Goal: Check status: Check status

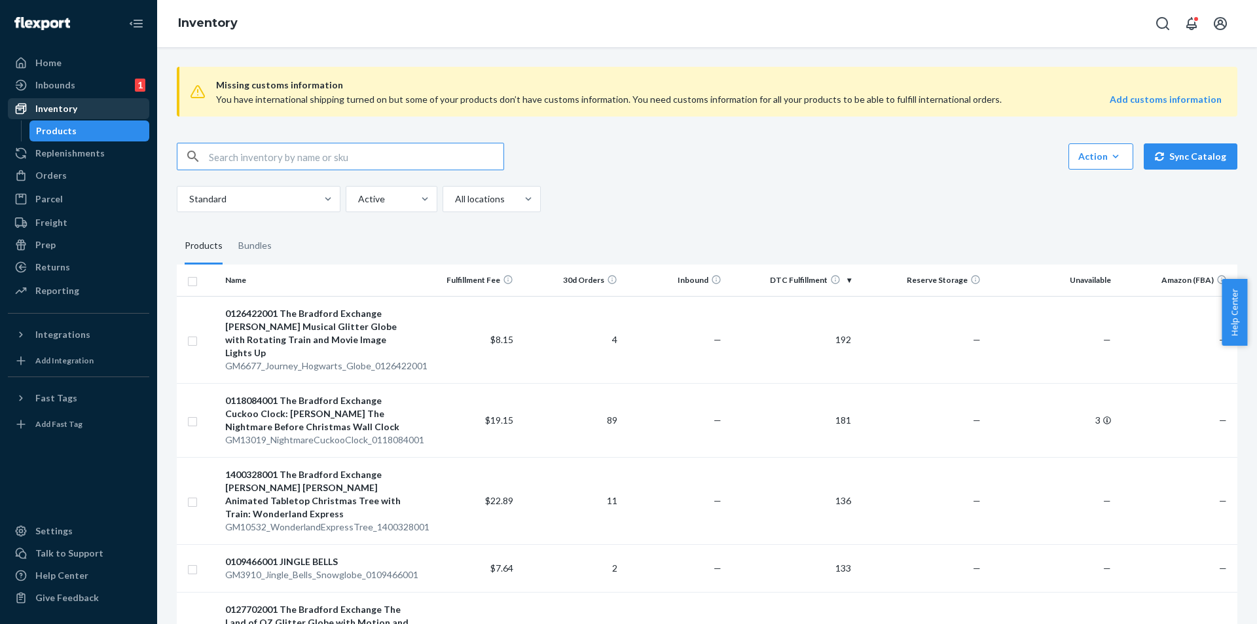
click at [55, 108] on div "Inventory" at bounding box center [56, 108] width 42 height 13
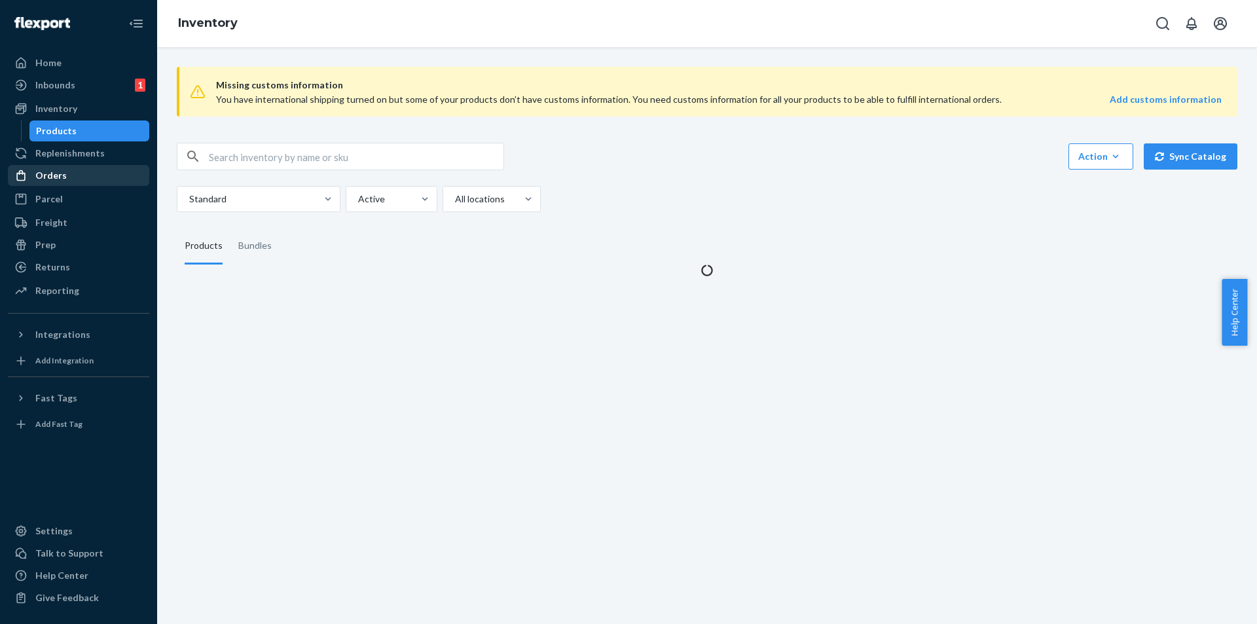
click at [70, 175] on div "Orders" at bounding box center [78, 175] width 139 height 18
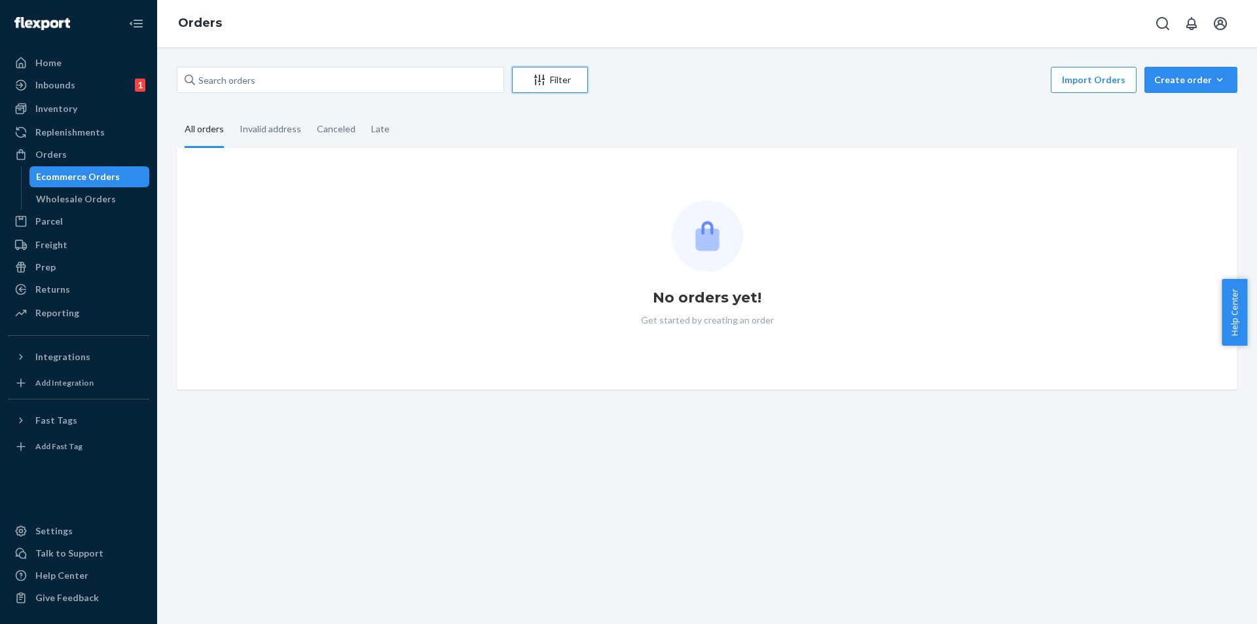
click at [556, 79] on div "Filter" at bounding box center [550, 79] width 75 height 13
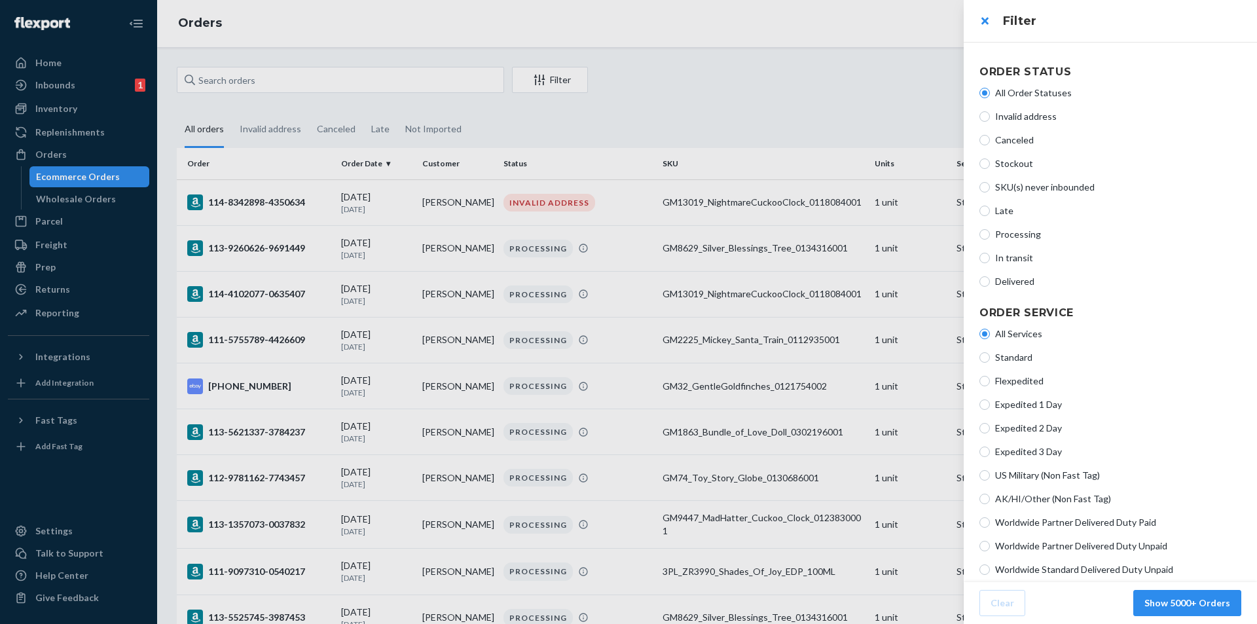
click at [556, 79] on div at bounding box center [628, 312] width 1257 height 624
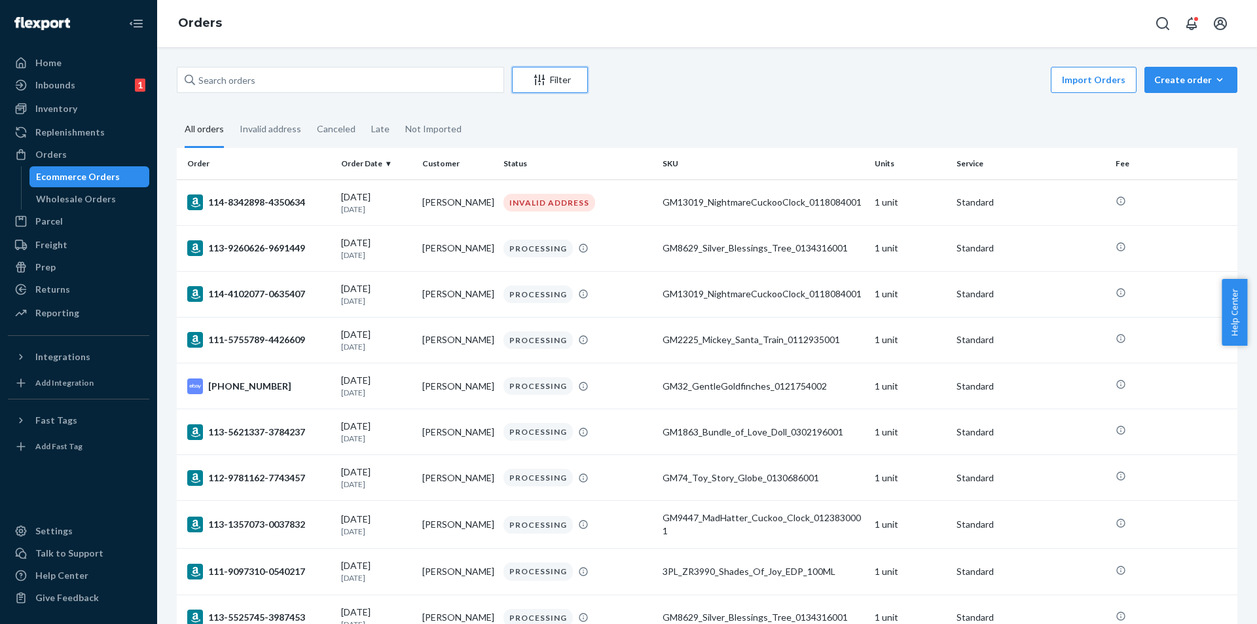
click at [556, 79] on div "Filter" at bounding box center [550, 79] width 75 height 13
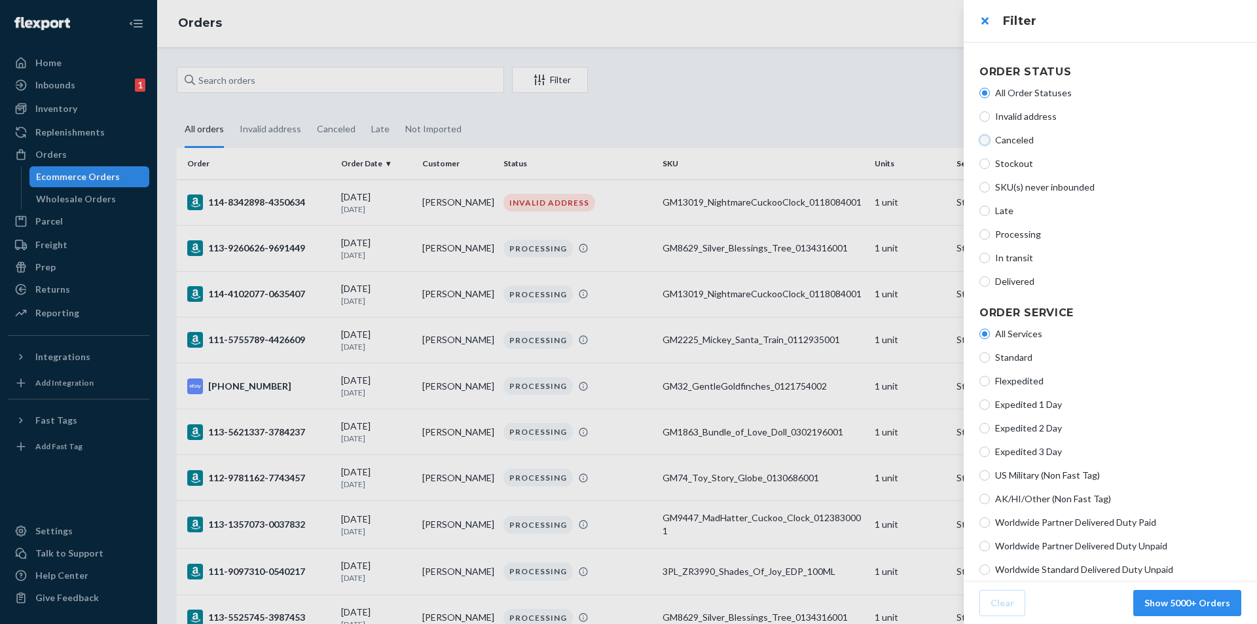
click at [988, 142] on input "Canceled" at bounding box center [985, 140] width 10 height 10
radio input "true"
radio input "false"
click at [1195, 604] on button "Show 800 Orders" at bounding box center [1193, 603] width 97 height 26
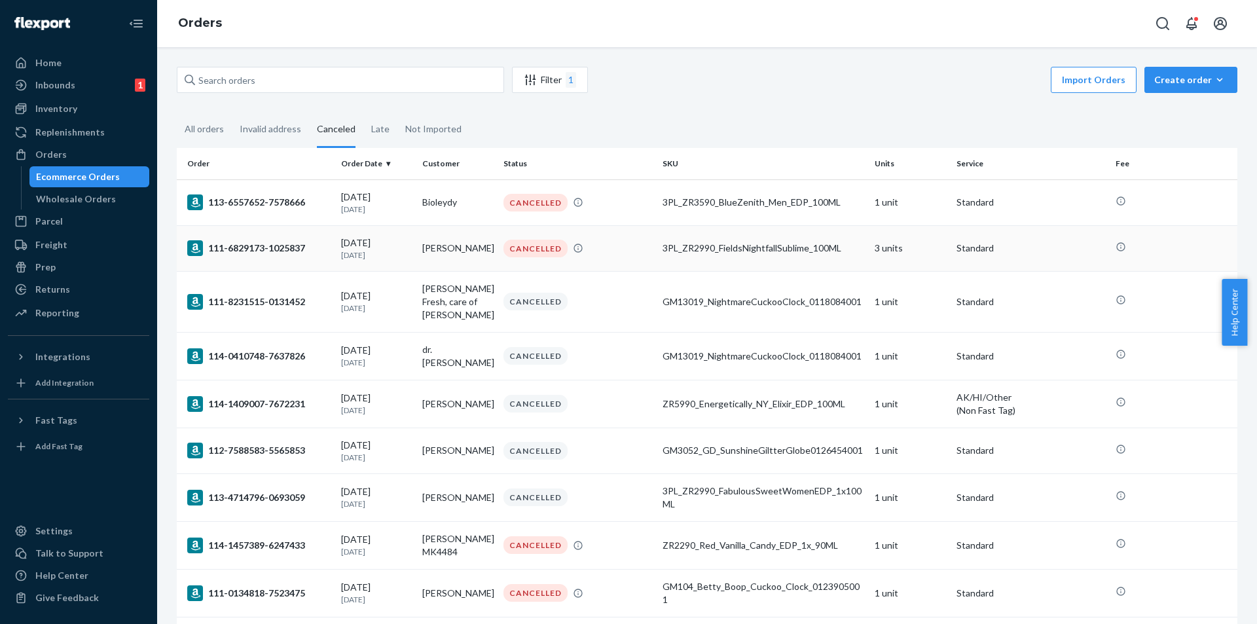
click at [274, 246] on div "111-6829173-1025837" at bounding box center [258, 248] width 143 height 16
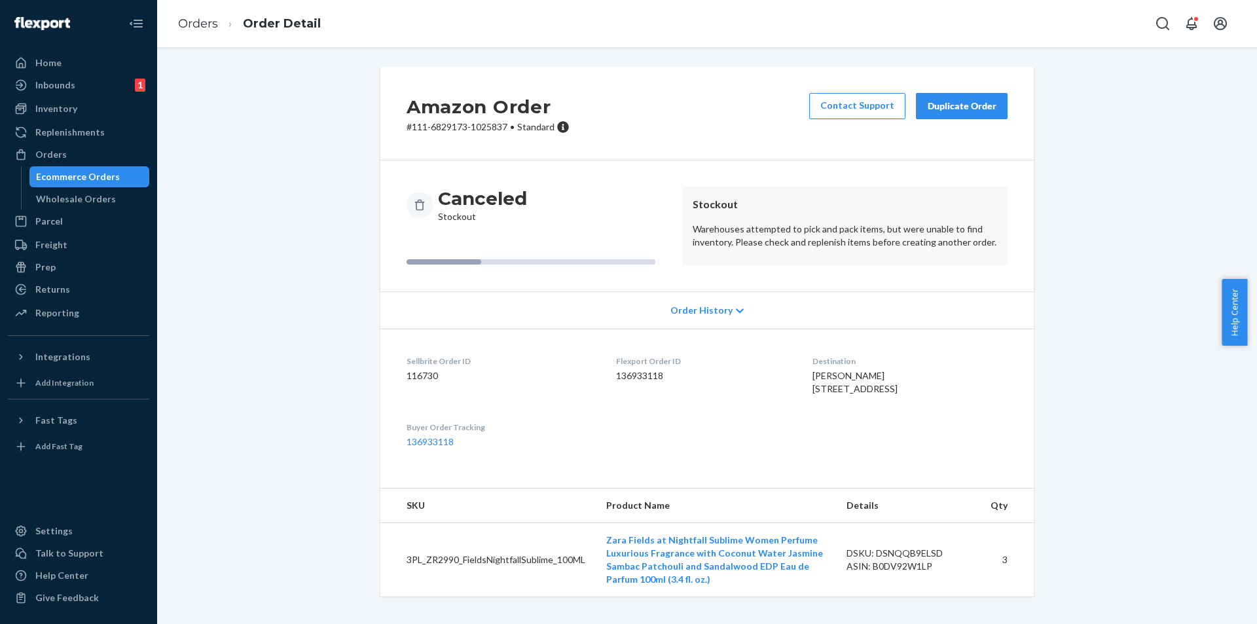
scroll to position [14, 0]
click at [483, 572] on td "3PL_ZR2990_FieldsNightfallSublime_100ML" at bounding box center [487, 560] width 215 height 74
copy td "3PL_ZR2990_FieldsNightfallSublime_100ML"
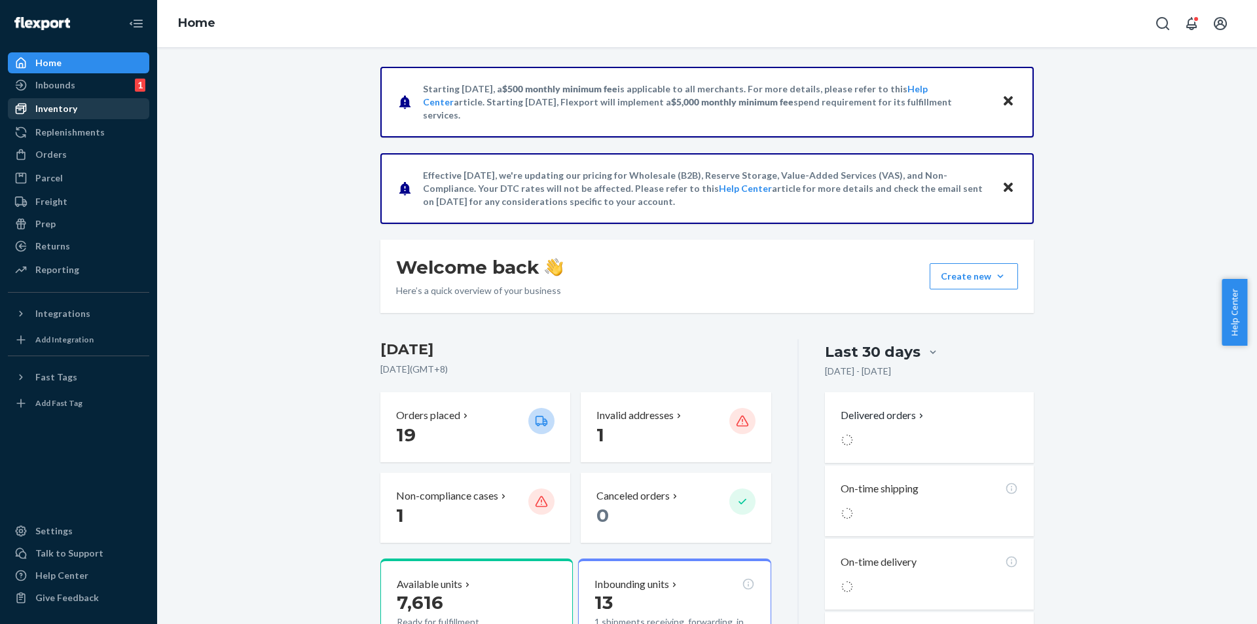
click at [61, 106] on div "Inventory" at bounding box center [56, 108] width 42 height 13
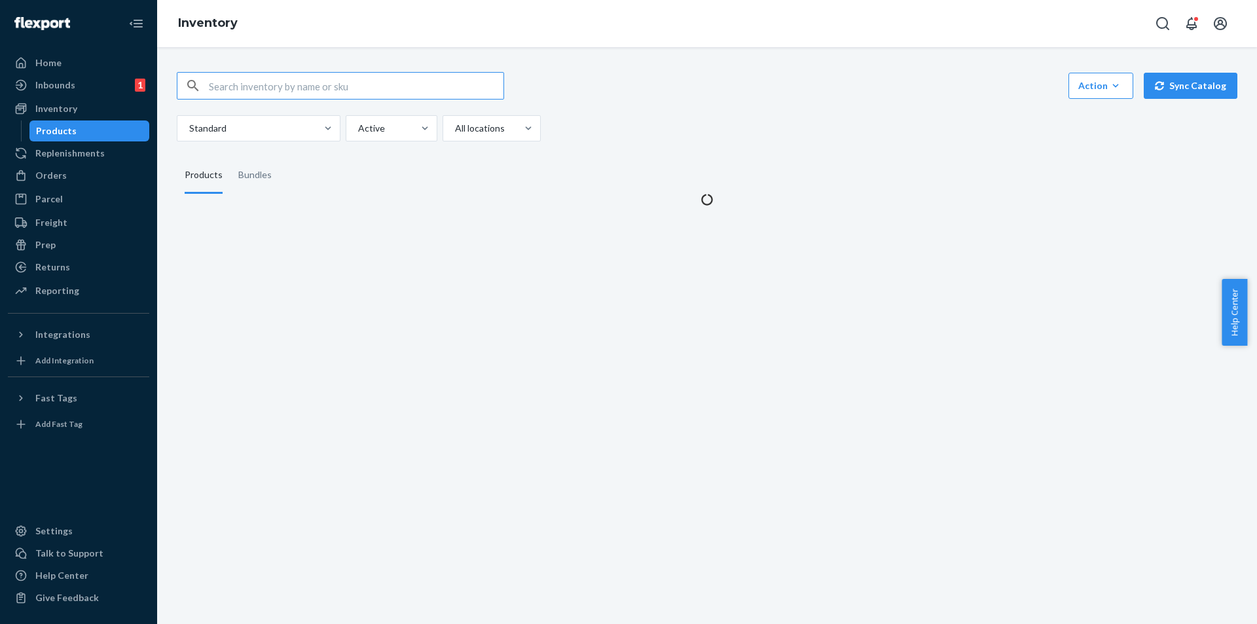
click at [306, 95] on input "text" at bounding box center [356, 86] width 295 height 26
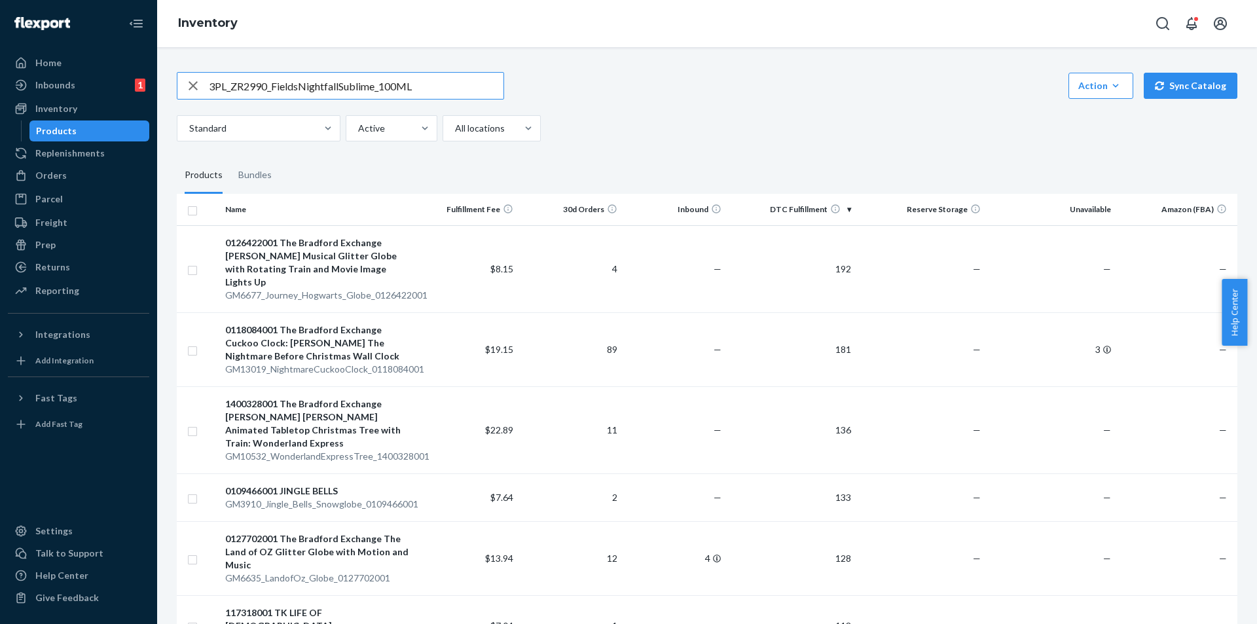
type input "3PL_ZR2990_FieldsNightfallSublime_100ML"
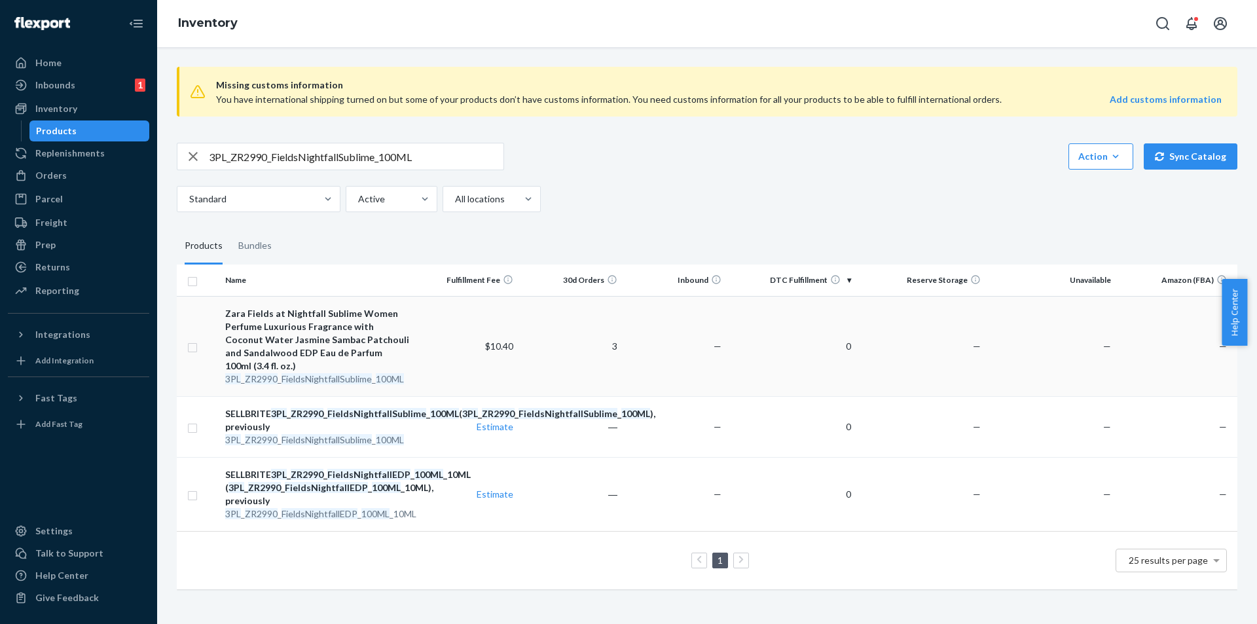
click at [438, 350] on td "$10.40" at bounding box center [467, 346] width 104 height 100
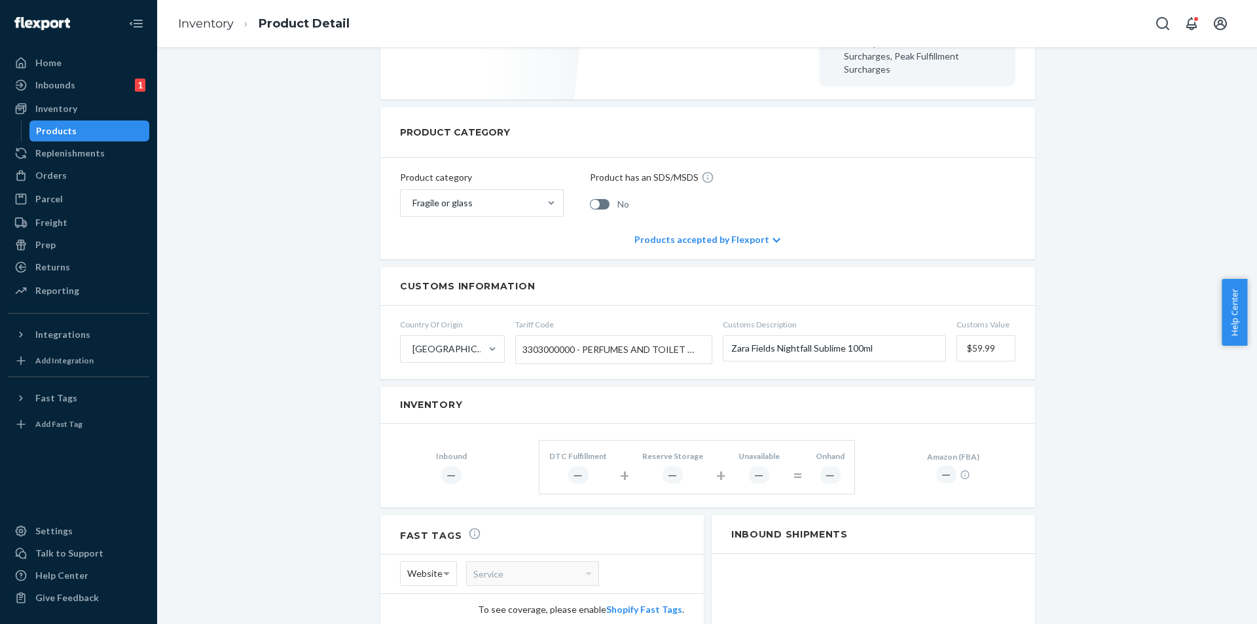
scroll to position [769, 0]
